Goal: Book appointment/travel/reservation: Book appointment/travel/reservation

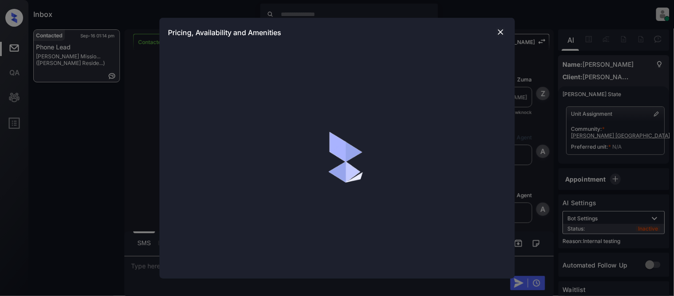
scroll to position [859, 0]
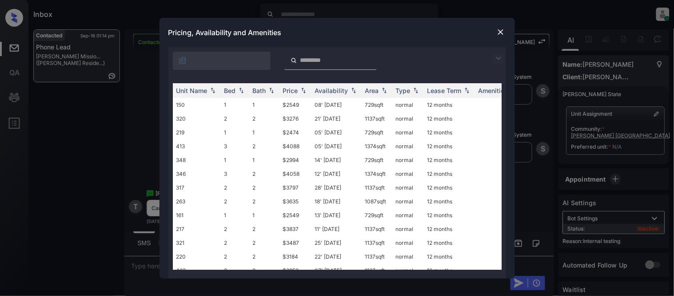
drag, startPoint x: 501, startPoint y: 55, endPoint x: 343, endPoint y: 80, distance: 160.7
click at [501, 55] on img at bounding box center [498, 58] width 11 height 11
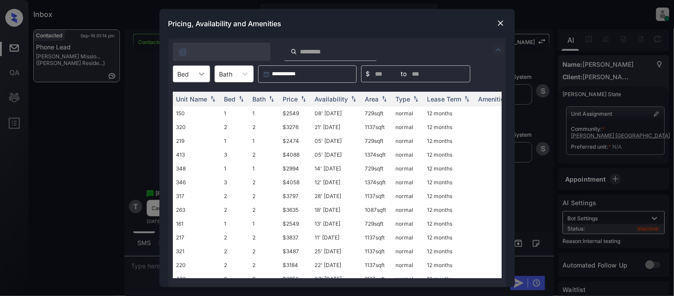
click at [199, 69] on icon at bounding box center [201, 73] width 9 height 9
click at [192, 111] on div "2" at bounding box center [191, 112] width 37 height 16
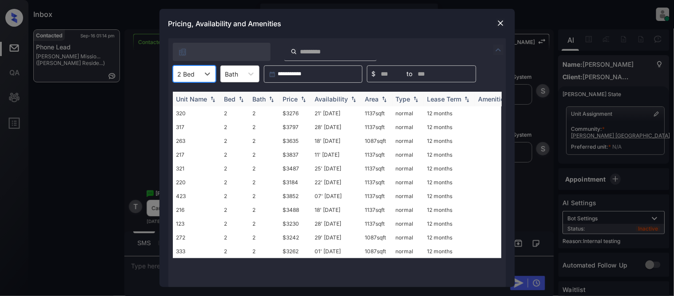
click at [292, 99] on div "Price" at bounding box center [290, 99] width 15 height 8
click at [292, 110] on td "$3184" at bounding box center [296, 113] width 32 height 14
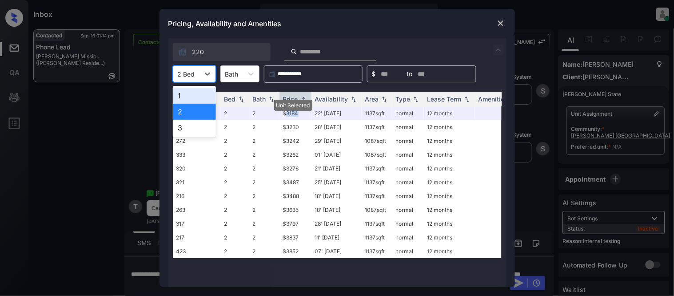
click at [190, 72] on div at bounding box center [186, 73] width 17 height 9
click at [186, 122] on div "3" at bounding box center [194, 128] width 43 height 16
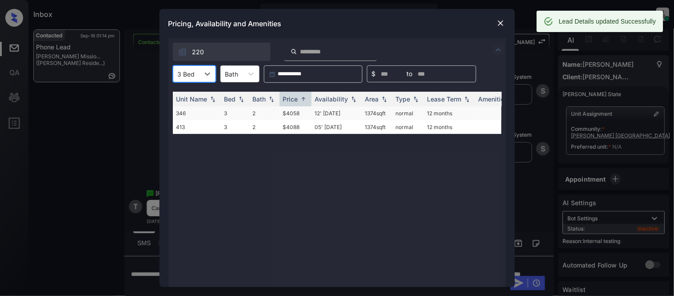
click at [295, 112] on td "$4058" at bounding box center [296, 113] width 32 height 14
drag, startPoint x: 295, startPoint y: 112, endPoint x: 307, endPoint y: 105, distance: 13.1
click at [295, 112] on td "$4058" at bounding box center [296, 113] width 32 height 14
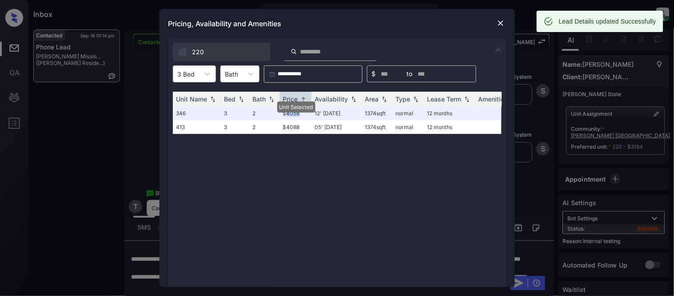
click at [498, 20] on img at bounding box center [501, 23] width 9 height 9
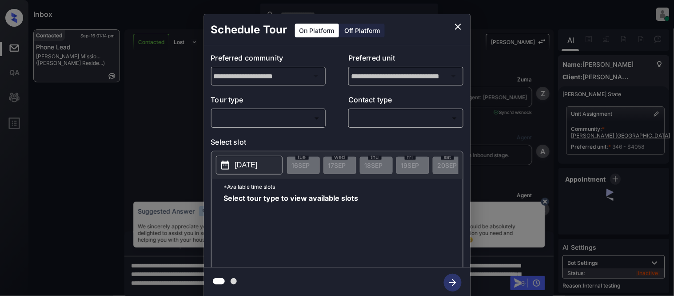
click at [251, 110] on body "Inbox Kristina Cataag Online Set yourself offline Set yourself on break Profile…" at bounding box center [337, 148] width 674 height 296
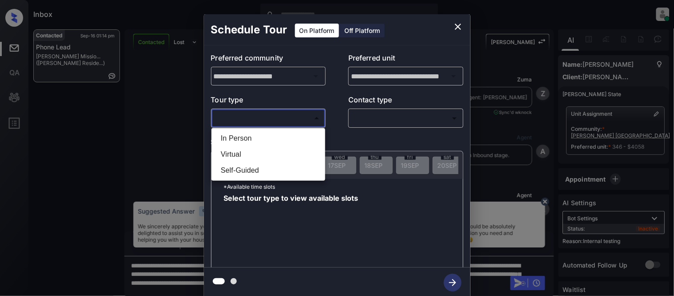
scroll to position [0, 4]
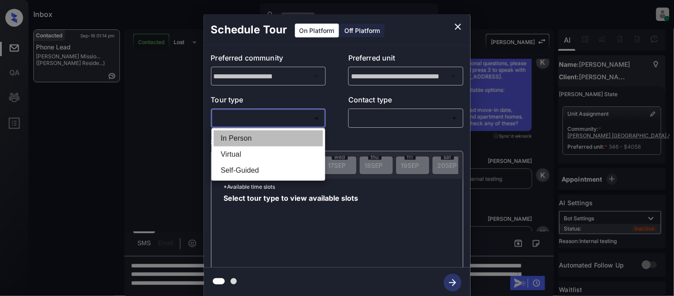
click at [249, 136] on li "In Person" at bounding box center [268, 138] width 109 height 16
type input "********"
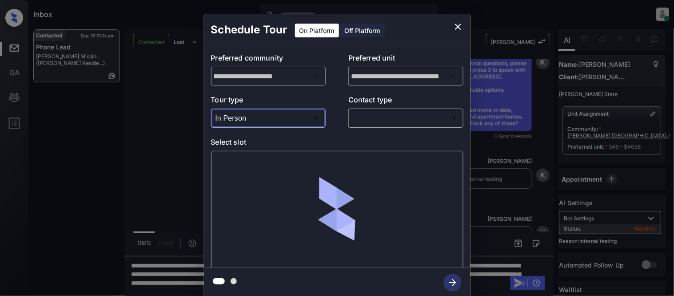
click at [385, 127] on div "​ ​" at bounding box center [406, 117] width 115 height 19
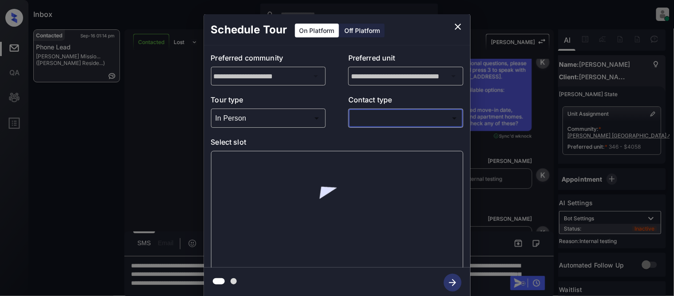
click at [379, 122] on body "Inbox Kristina Cataag Online Set yourself offline Set yourself on break Profile…" at bounding box center [337, 148] width 674 height 296
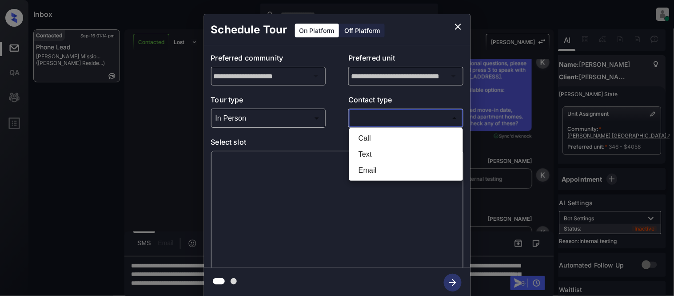
click at [368, 154] on li "Text" at bounding box center [406, 154] width 109 height 16
type input "****"
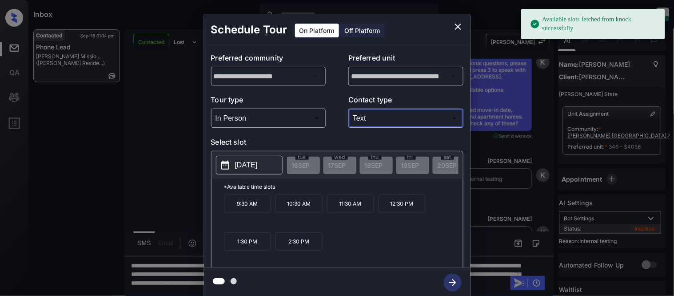
click at [249, 160] on p "2025-09-24" at bounding box center [246, 165] width 23 height 11
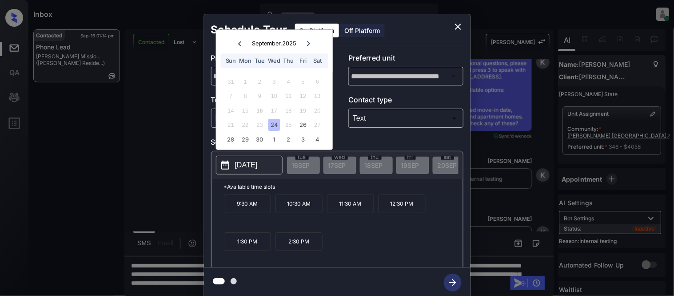
click at [285, 207] on p "10:30 AM" at bounding box center [299, 203] width 47 height 19
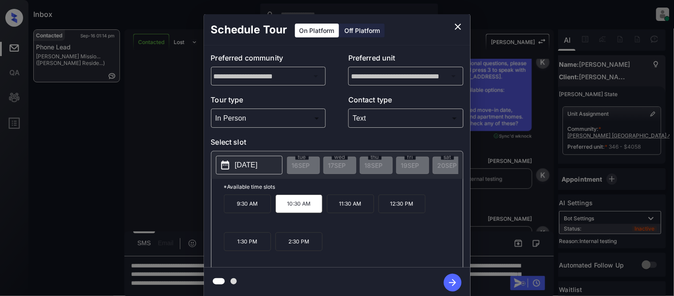
click at [450, 279] on icon "button" at bounding box center [453, 282] width 18 height 18
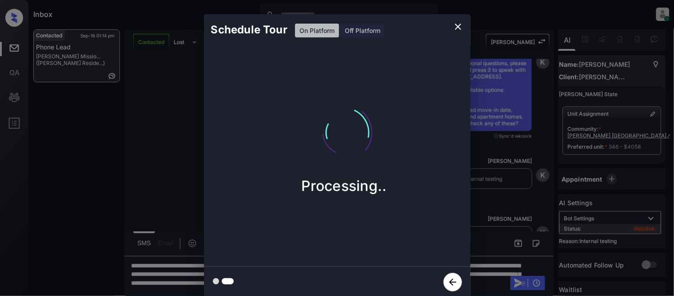
click at [499, 207] on div "Schedule Tour On Platform Off Platform Processing.." at bounding box center [337, 156] width 674 height 312
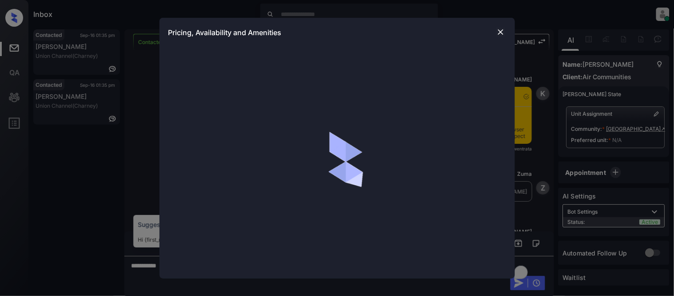
scroll to position [716, 0]
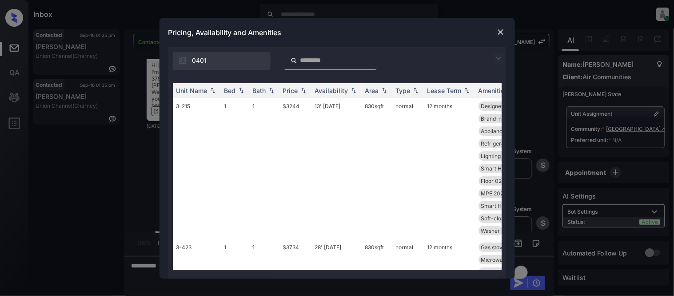
click at [497, 56] on img at bounding box center [498, 58] width 11 height 11
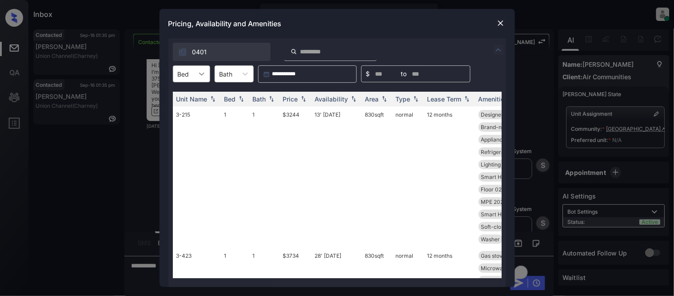
click at [195, 75] on div at bounding box center [202, 74] width 16 height 16
click at [189, 98] on div "1" at bounding box center [191, 96] width 37 height 16
click at [283, 99] on div "Price" at bounding box center [290, 99] width 15 height 8
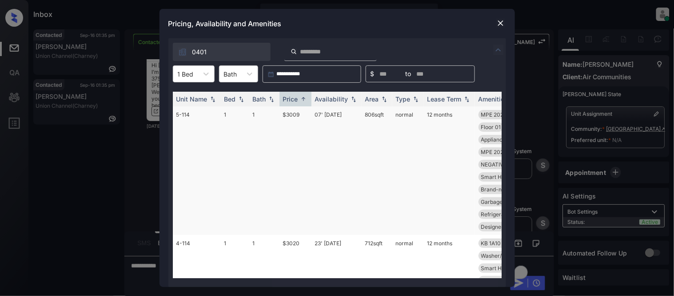
click at [295, 114] on td "$3009" at bounding box center [296, 170] width 32 height 128
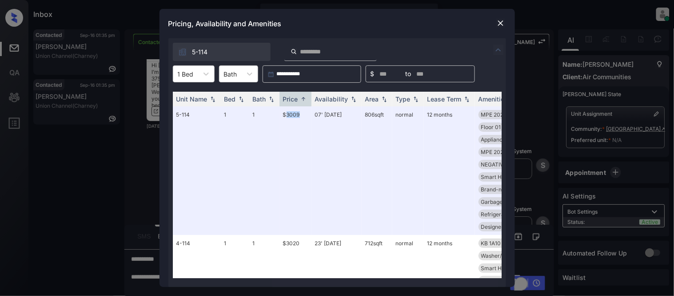
click at [498, 23] on img at bounding box center [501, 23] width 9 height 9
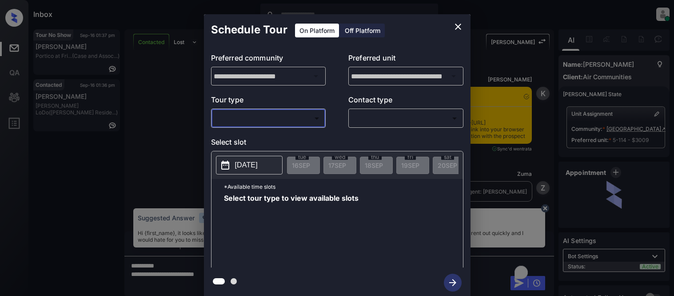
click at [245, 126] on div "​ ​" at bounding box center [268, 117] width 115 height 19
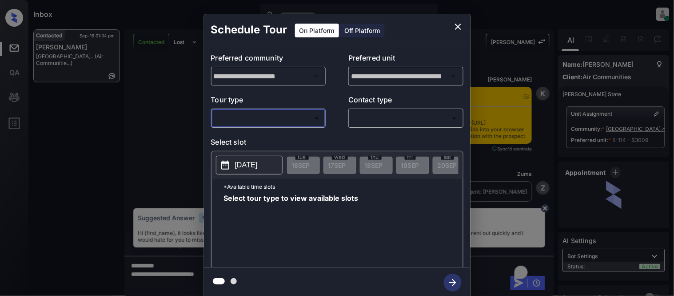
scroll to position [716, 0]
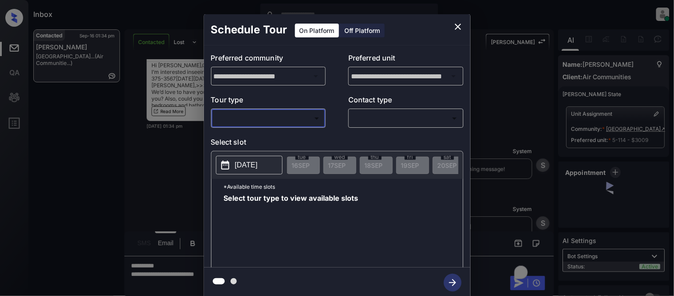
click at [229, 112] on body "Inbox Kristina Cataag Online Set yourself offline Set yourself on break Profile…" at bounding box center [337, 148] width 674 height 296
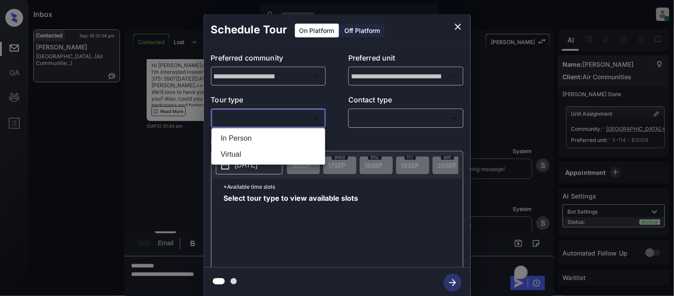
click at [237, 145] on li "In Person" at bounding box center [268, 138] width 109 height 16
type input "********"
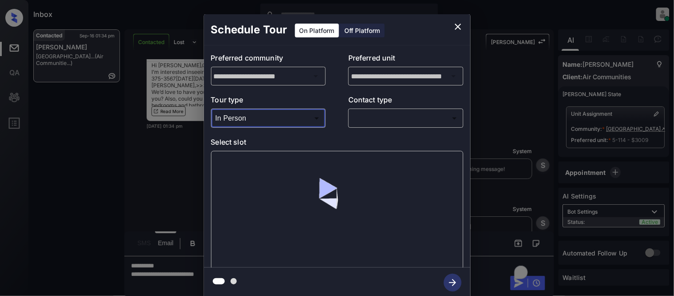
click at [385, 120] on body "Inbox Kristina Cataag Online Set yourself offline Set yourself on break Profile…" at bounding box center [337, 148] width 674 height 296
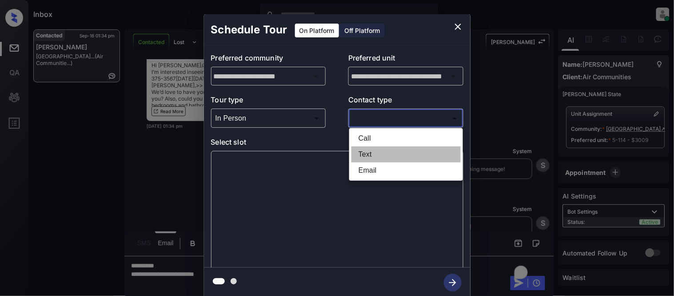
click at [372, 149] on li "Text" at bounding box center [406, 154] width 109 height 16
type input "****"
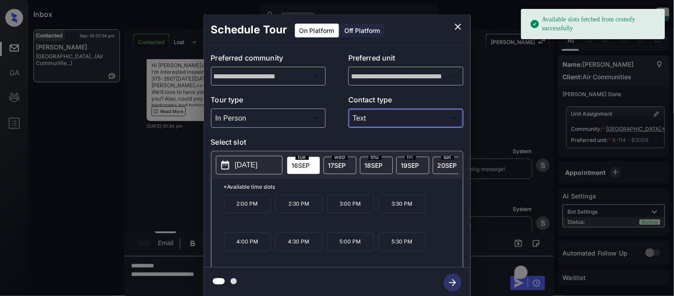
click at [252, 165] on p "2025-09-16" at bounding box center [246, 165] width 23 height 11
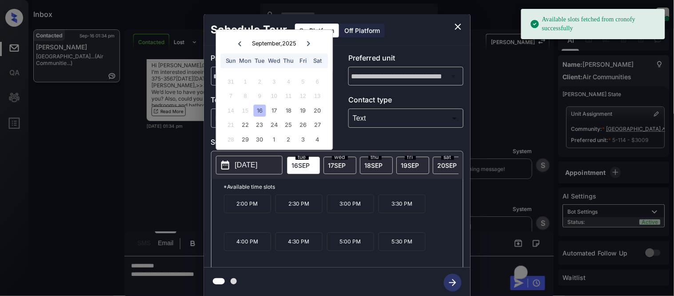
click at [310, 111] on div "14 15 16 17 18 19 20" at bounding box center [274, 110] width 111 height 14
click at [319, 111] on div "20" at bounding box center [318, 110] width 12 height 12
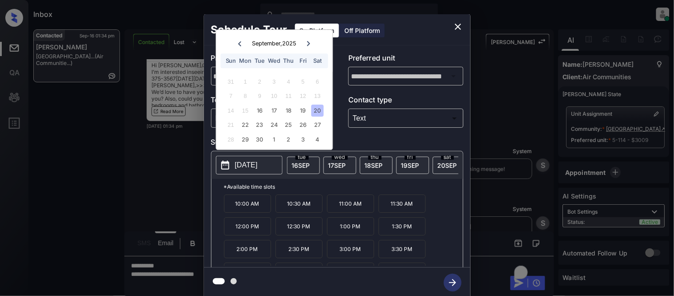
click at [508, 112] on div "**********" at bounding box center [337, 156] width 674 height 312
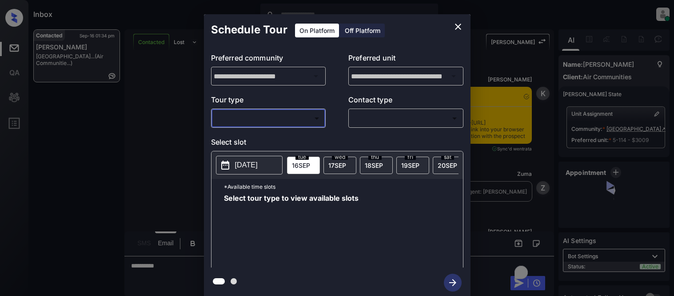
click at [232, 120] on body "Inbox [PERSON_NAME] Cataag Online Set yourself offline Set yourself on break Pr…" at bounding box center [337, 148] width 674 height 296
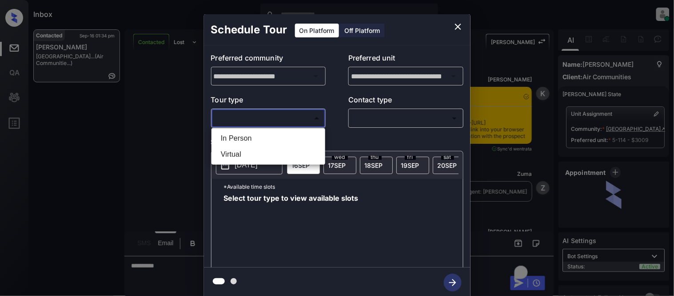
click at [233, 136] on li "In Person" at bounding box center [268, 138] width 109 height 16
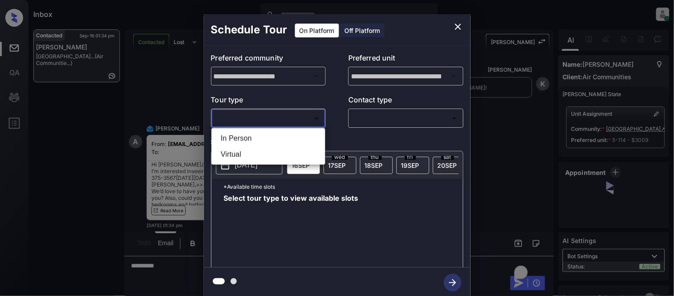
type input "********"
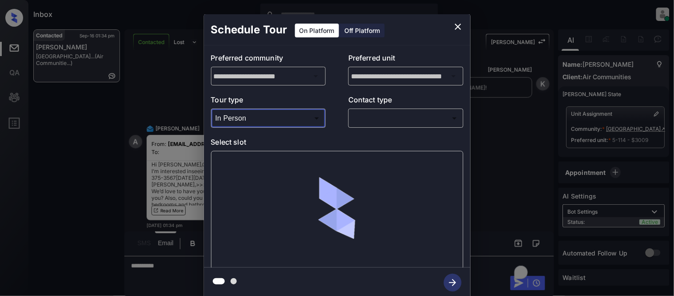
click at [408, 121] on body "Inbox Kristina Cataag Online Set yourself offline Set yourself on break Profile…" at bounding box center [337, 148] width 674 height 296
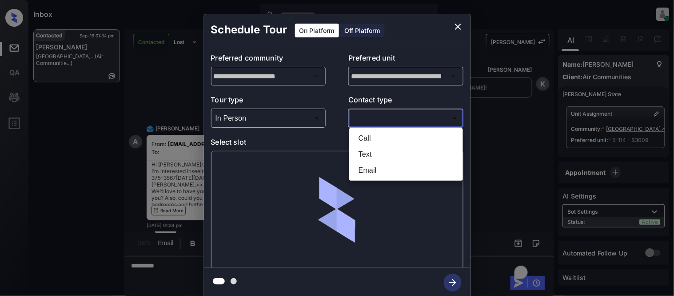
click at [384, 143] on li "Call" at bounding box center [406, 138] width 109 height 16
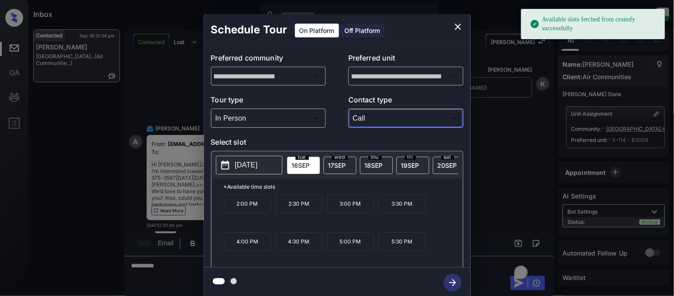
click at [365, 116] on body "Available slots fetched from cronofy successfully Inbox Kristina Cataag Online …" at bounding box center [337, 148] width 674 height 296
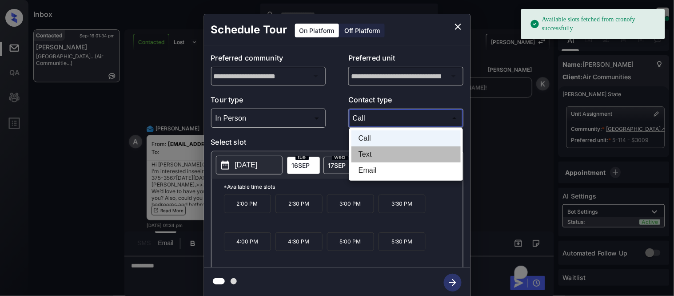
click at [364, 146] on li "Text" at bounding box center [406, 154] width 109 height 16
type input "****"
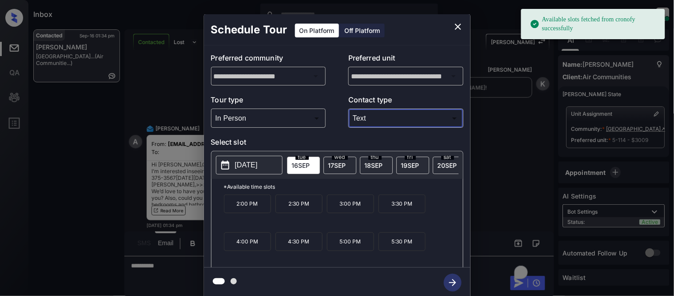
click at [249, 162] on p "2025-09-16" at bounding box center [246, 165] width 23 height 11
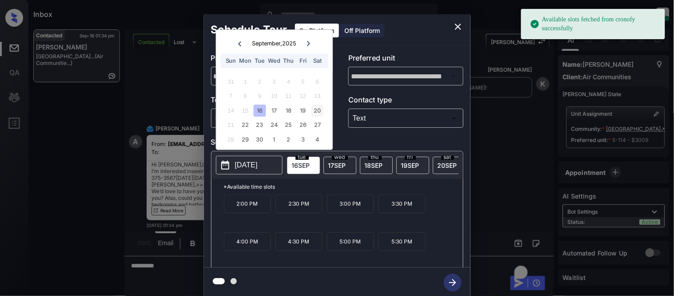
click at [317, 112] on div "20" at bounding box center [318, 110] width 12 height 12
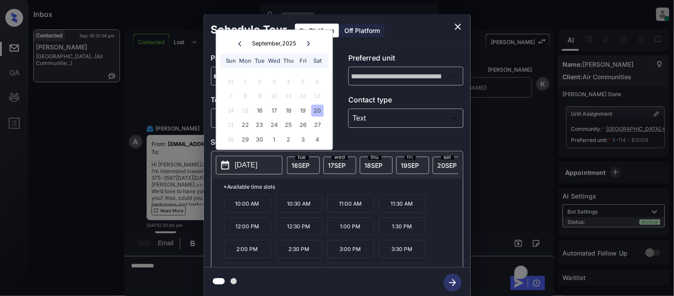
click at [309, 225] on p "12:30 PM" at bounding box center [299, 226] width 47 height 18
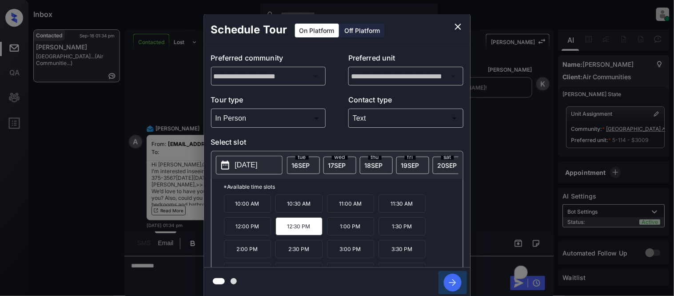
click at [454, 283] on icon "button" at bounding box center [453, 282] width 18 height 18
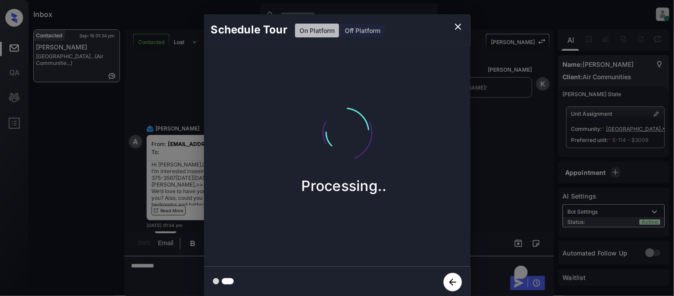
click at [518, 167] on div "Schedule Tour On Platform Off Platform Processing.." at bounding box center [337, 156] width 674 height 312
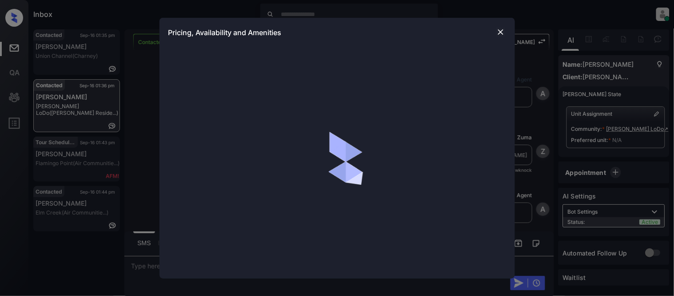
scroll to position [582, 0]
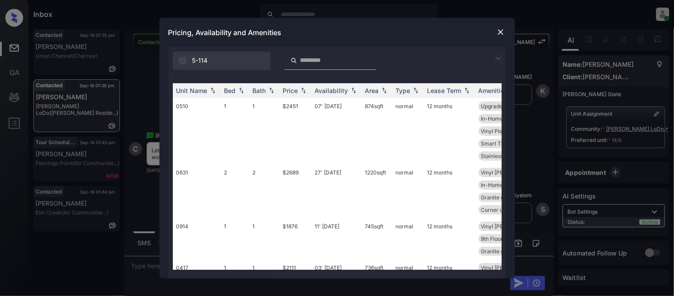
click at [497, 63] on img at bounding box center [498, 58] width 11 height 11
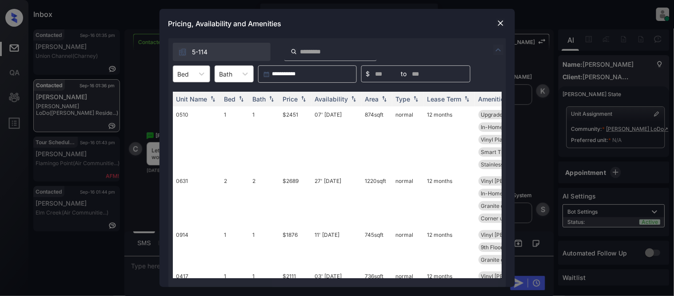
click at [173, 70] on div "Bed" at bounding box center [183, 74] width 20 height 13
click at [182, 93] on div "1" at bounding box center [191, 96] width 37 height 16
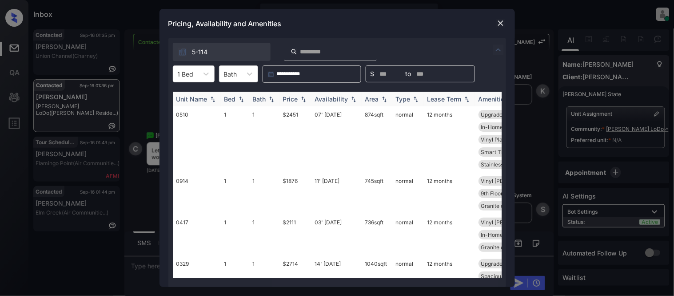
click at [281, 95] on th "Price" at bounding box center [296, 99] width 32 height 15
drag, startPoint x: 281, startPoint y: 95, endPoint x: 294, endPoint y: 101, distance: 14.5
click at [281, 95] on th "Price" at bounding box center [296, 99] width 32 height 15
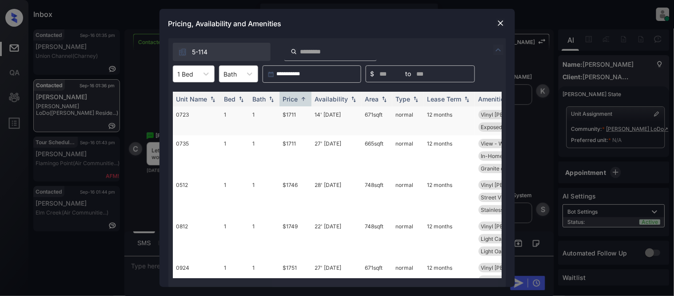
click at [294, 112] on td "$1711" at bounding box center [296, 120] width 32 height 29
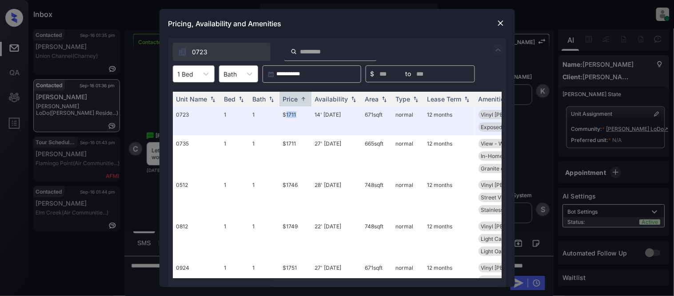
click at [504, 23] on img at bounding box center [501, 23] width 9 height 9
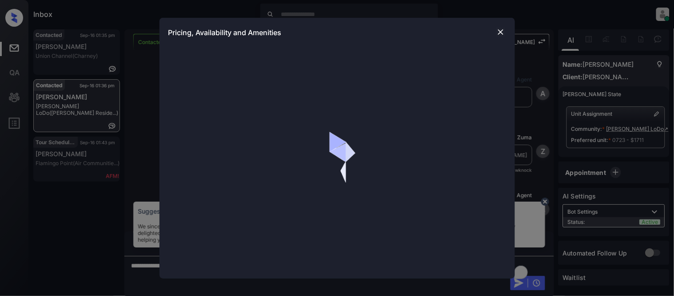
scroll to position [541, 0]
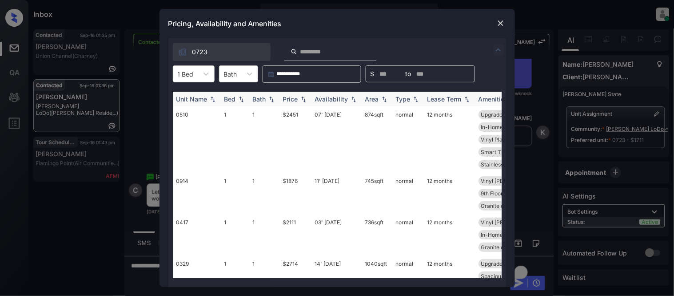
click at [349, 98] on img at bounding box center [353, 99] width 9 height 6
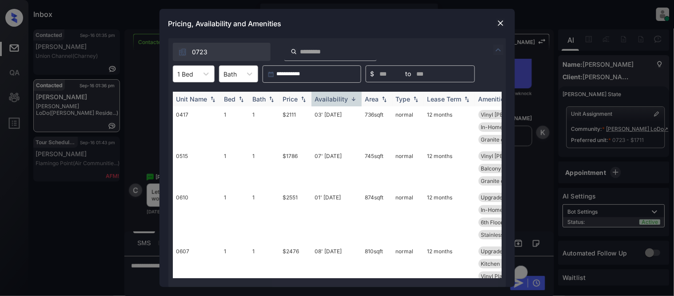
click at [349, 98] on img at bounding box center [353, 99] width 9 height 7
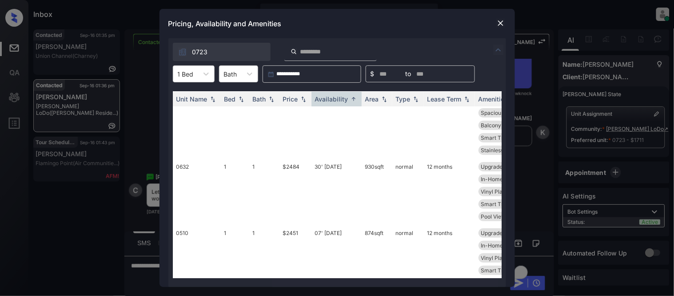
scroll to position [0, 0]
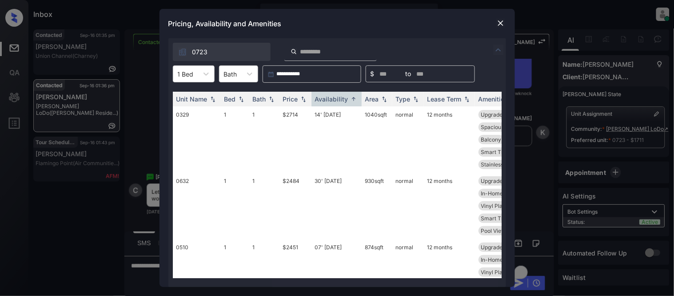
click at [501, 24] on img at bounding box center [501, 23] width 9 height 9
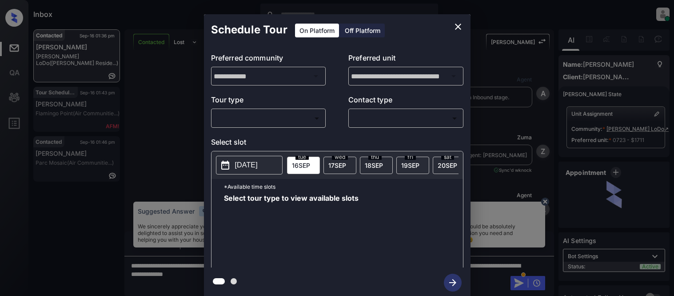
click at [258, 114] on body "Inbox [PERSON_NAME] Cataag Online Set yourself offline Set yourself on break Pr…" at bounding box center [337, 148] width 674 height 296
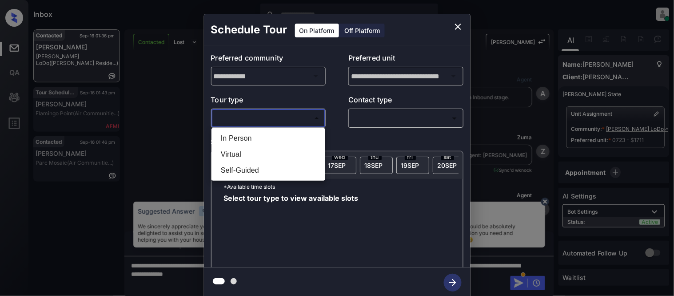
click at [259, 132] on li "In Person" at bounding box center [268, 138] width 109 height 16
click at [347, 124] on div at bounding box center [337, 148] width 674 height 296
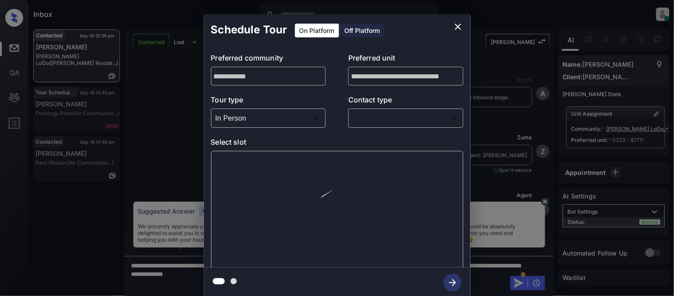
type input "********"
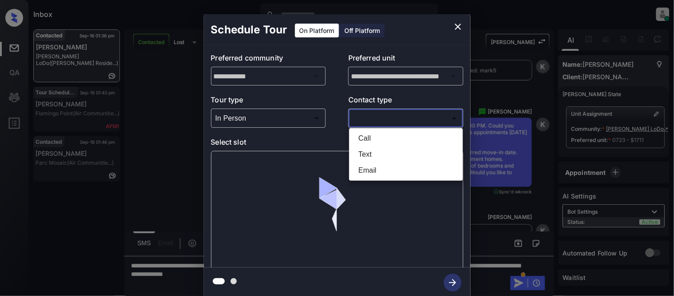
click at [377, 122] on body "Inbox [PERSON_NAME] Cataag Online Set yourself offline Set yourself on break Pr…" at bounding box center [337, 148] width 674 height 296
click at [368, 156] on li "Text" at bounding box center [406, 154] width 109 height 16
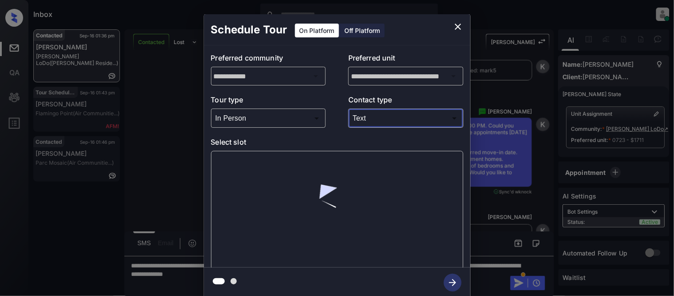
type input "****"
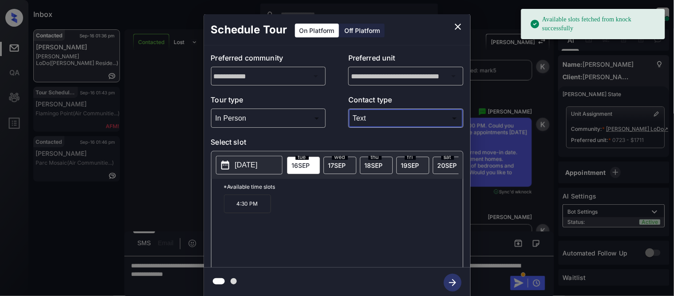
click at [260, 212] on p "4:30 PM" at bounding box center [247, 203] width 47 height 19
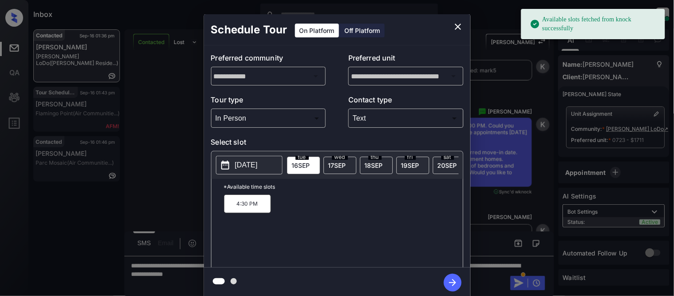
click at [452, 282] on icon "button" at bounding box center [452, 282] width 7 height 7
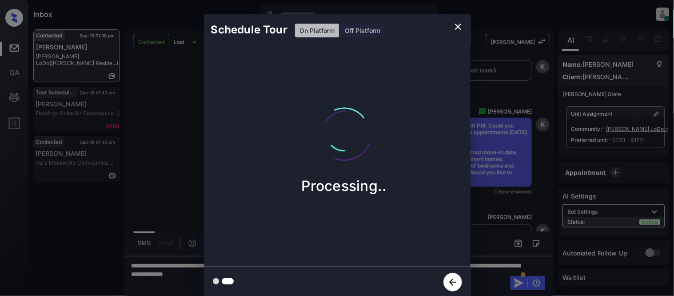
click div "Schedule Tour On Platform Off Platform Processing.."
